Goal: Information Seeking & Learning: Compare options

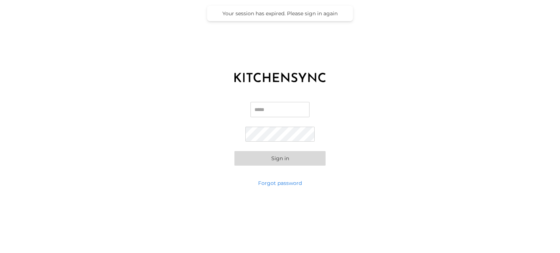
click at [265, 116] on input "Email" at bounding box center [279, 109] width 59 height 15
type input "**********"
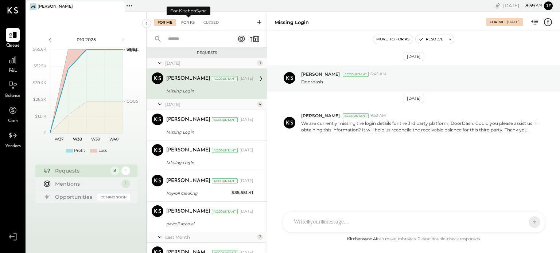
click at [189, 21] on div "For KS" at bounding box center [187, 22] width 21 height 7
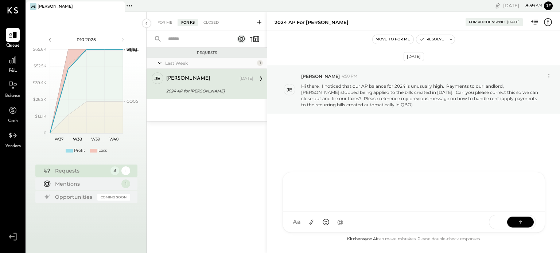
click at [330, 225] on div "ZV [PERSON_NAME] UM [PERSON_NAME] [PERSON_NAME] [PERSON_NAME] MESSAGE SUGGESTIO…" at bounding box center [413, 202] width 262 height 61
click at [330, 225] on button at bounding box center [325, 222] width 13 height 13
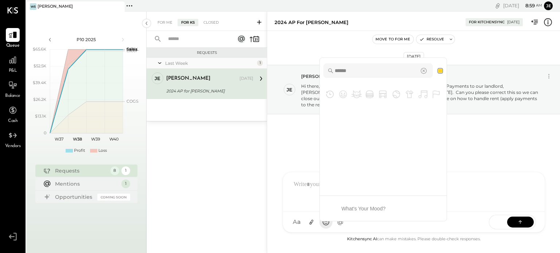
type input "*******"
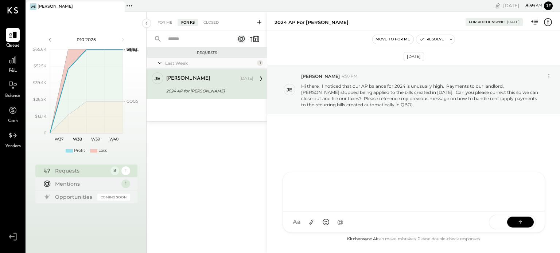
click at [302, 182] on div at bounding box center [413, 191] width 247 height 29
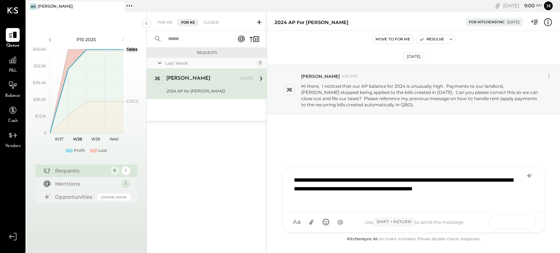
click at [513, 220] on button at bounding box center [520, 221] width 27 height 11
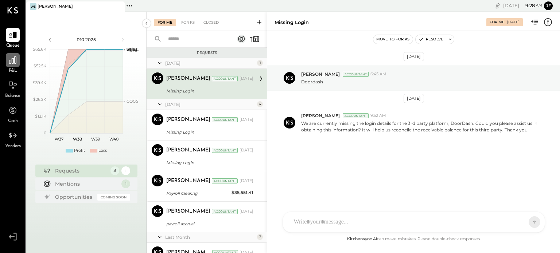
click at [8, 64] on icon at bounding box center [12, 59] width 9 height 9
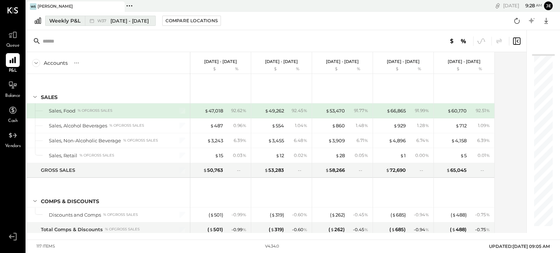
click at [128, 22] on span "Sep 1 - 7, 2025" at bounding box center [129, 20] width 38 height 7
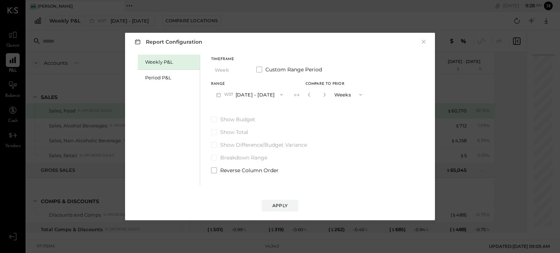
click at [266, 94] on button "W37 Sep 1 - 7, 2025" at bounding box center [249, 94] width 77 height 13
click at [156, 84] on div "Period P&L" at bounding box center [169, 77] width 62 height 15
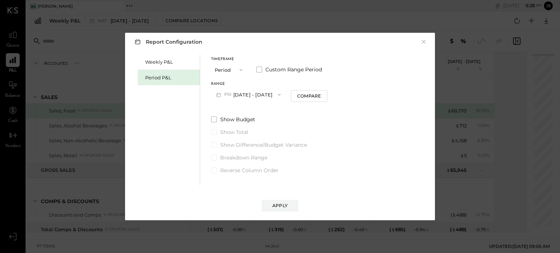
click at [255, 93] on button "P10 Sep 1 - 28, 2025" at bounding box center [248, 94] width 75 height 13
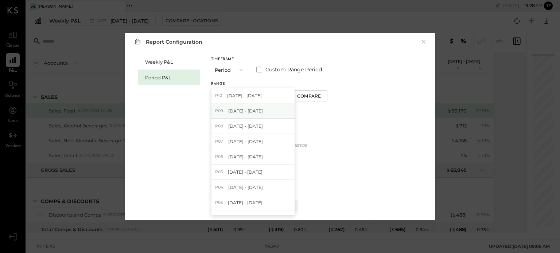
click at [245, 110] on span "Aug 4 - 31, 2025" at bounding box center [245, 111] width 35 height 6
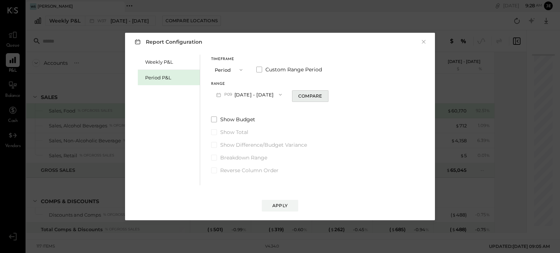
click at [304, 94] on div "Compare" at bounding box center [310, 96] width 24 height 6
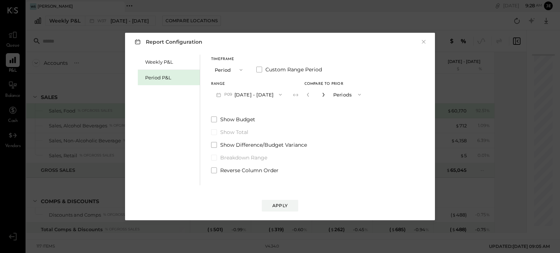
click at [323, 96] on icon "button" at bounding box center [323, 95] width 4 height 4
type input "*"
click at [278, 207] on div "Apply" at bounding box center [279, 206] width 15 height 6
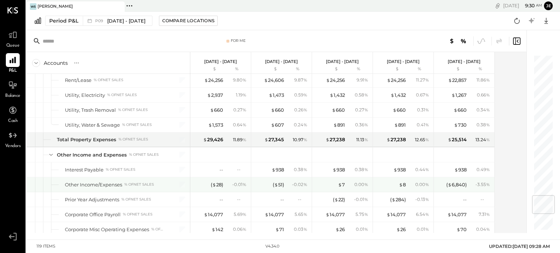
scroll to position [1180, 0]
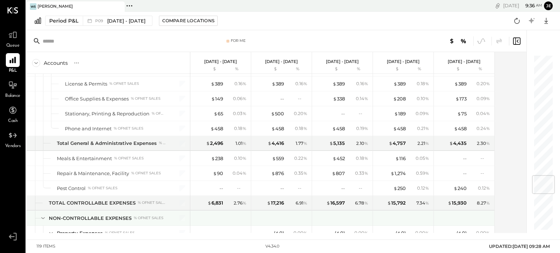
scroll to position [1011, 0]
